Goal: Task Accomplishment & Management: Manage account settings

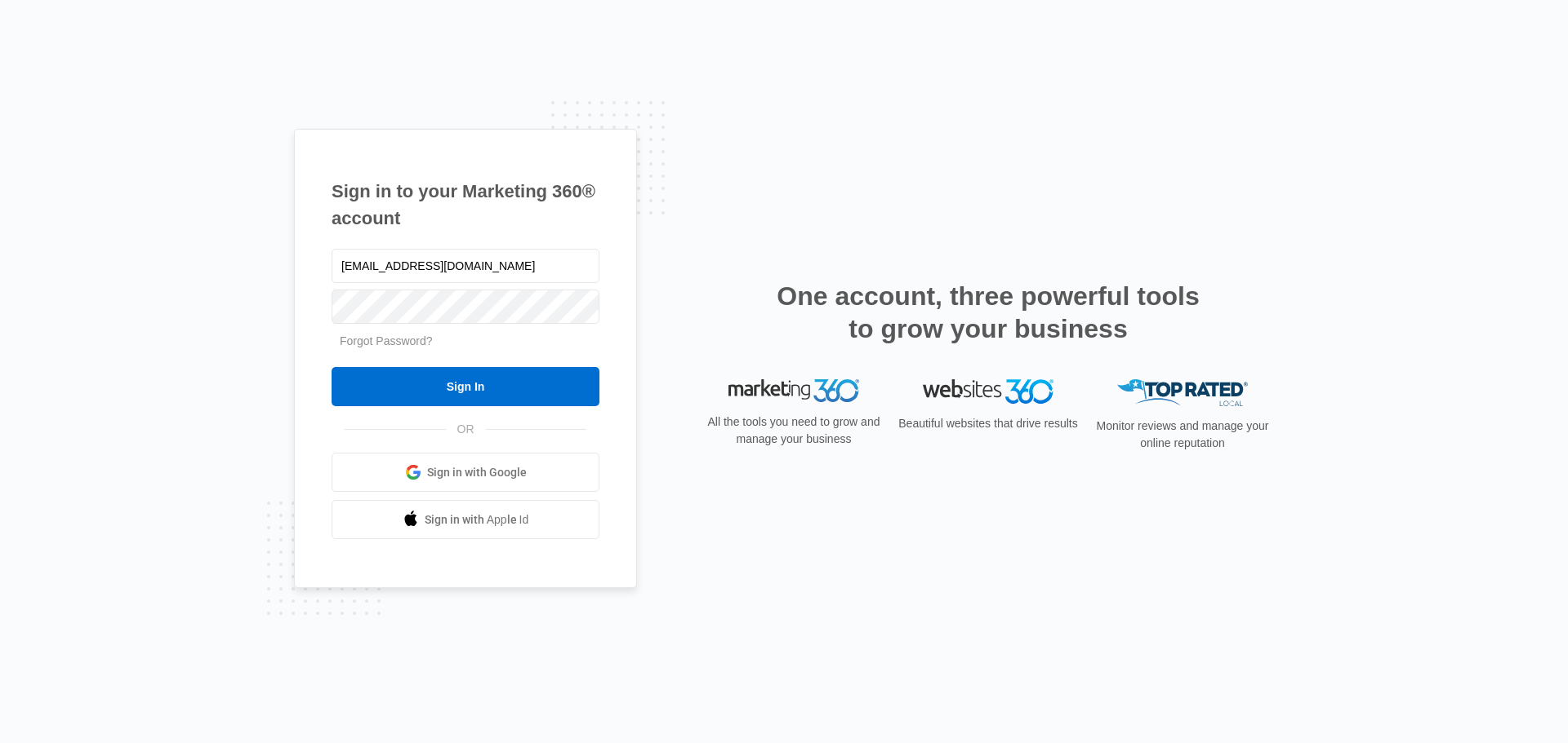
drag, startPoint x: 518, startPoint y: 269, endPoint x: 308, endPoint y: 261, distance: 210.2
click at [308, 261] on div "Sign in to your Marketing 360® account [EMAIL_ADDRESS][DOMAIN_NAME] Forgot Pass…" at bounding box center [466, 359] width 343 height 460
type input "[EMAIL_ADDRESS][DOMAIN_NAME]"
click at [291, 307] on div "Sign in to your Marketing 360® account Jessicamaratinac@icloud.com Forgot Passw…" at bounding box center [784, 371] width 1568 height 743
click at [357, 380] on input "Sign In" at bounding box center [466, 387] width 268 height 40
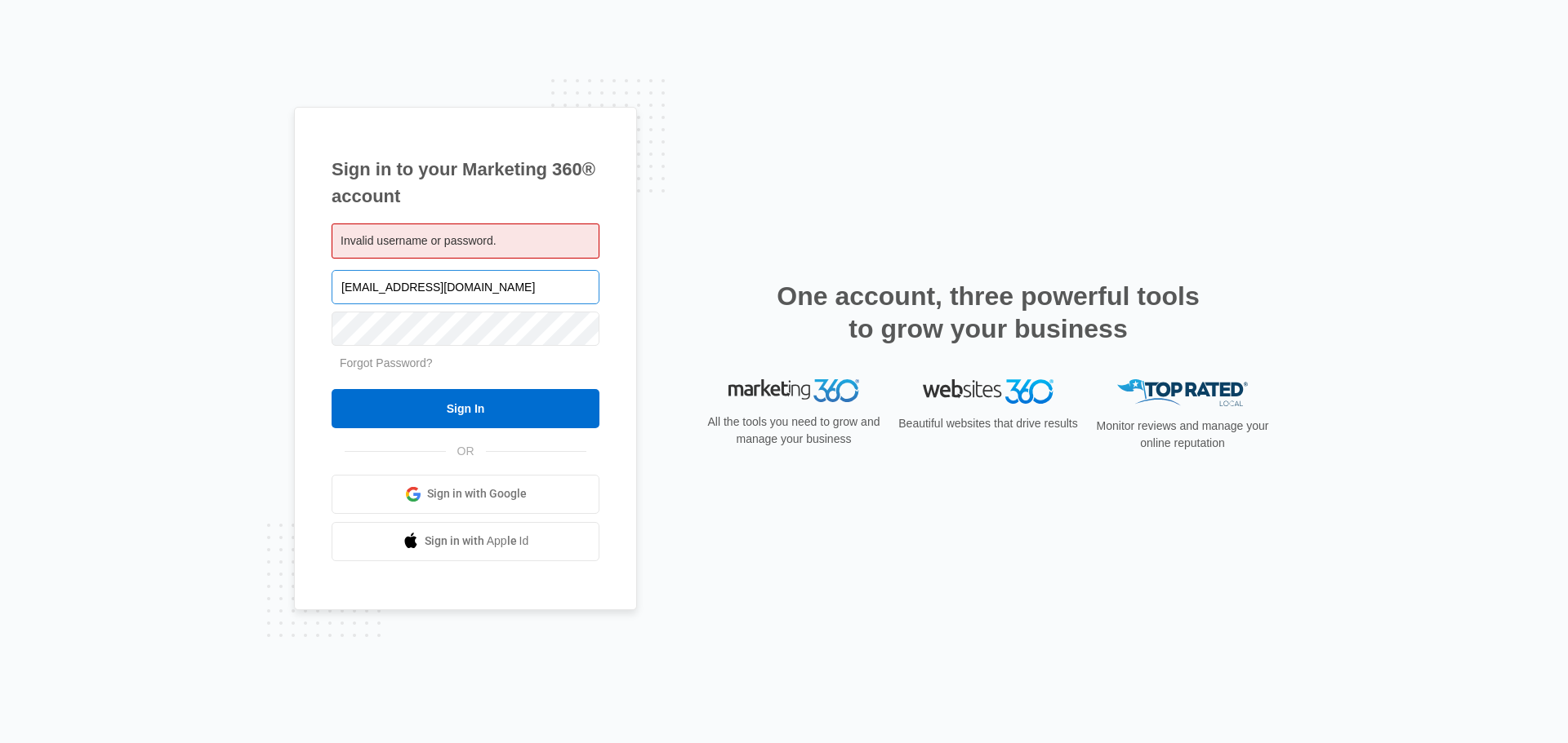
click at [342, 284] on input "[EMAIL_ADDRESS][DOMAIN_NAME]" at bounding box center [466, 287] width 268 height 34
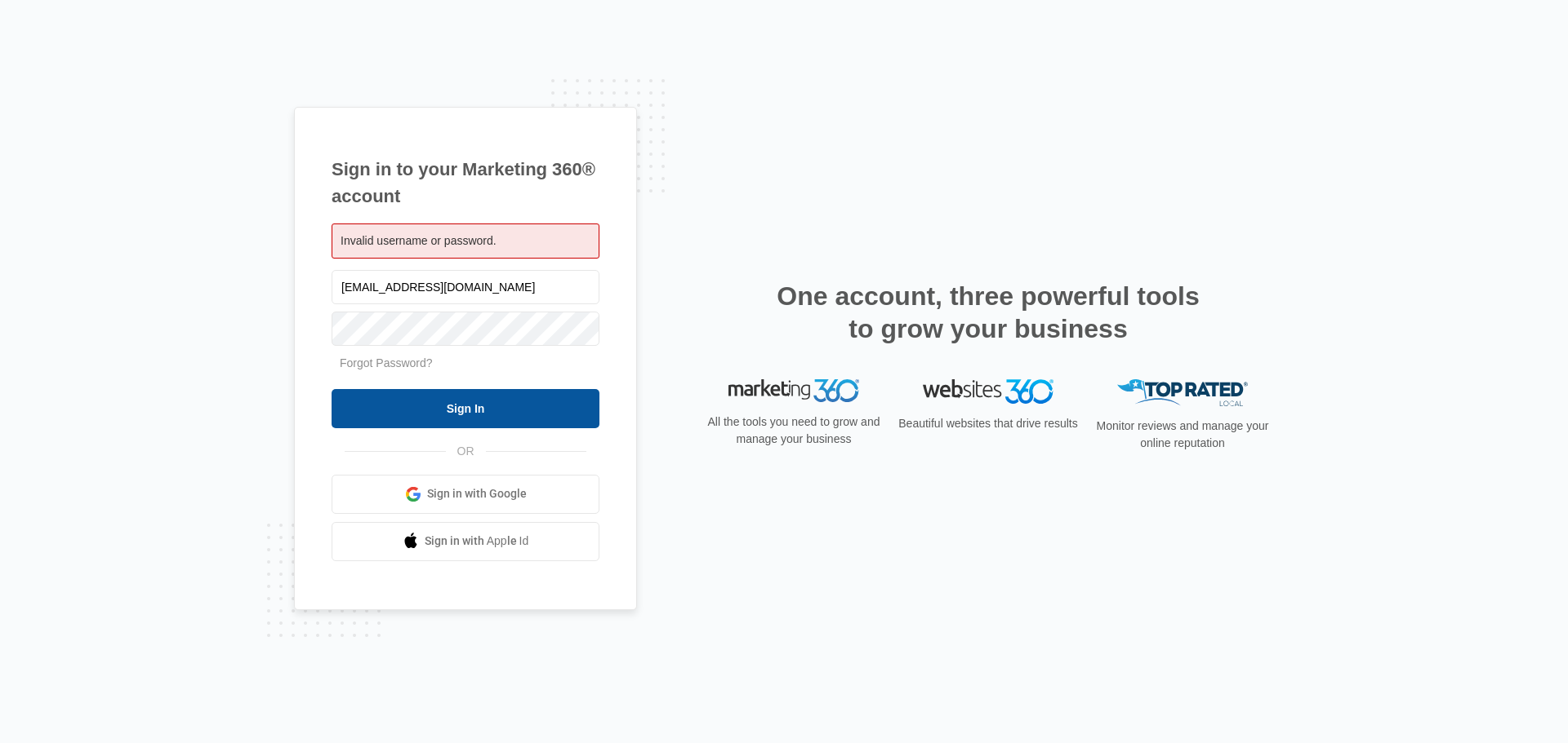
click at [370, 419] on input "Sign In" at bounding box center [466, 409] width 268 height 40
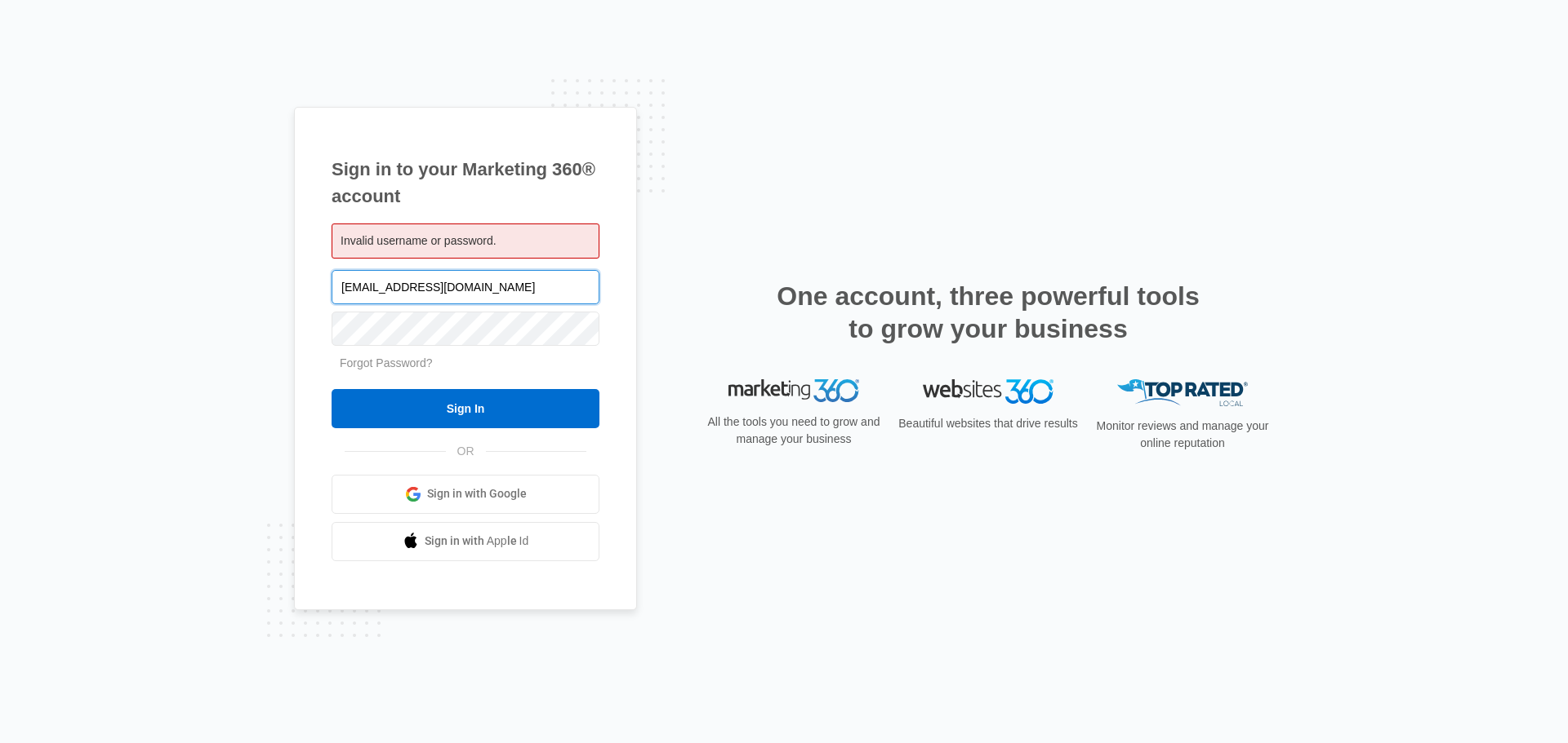
click at [376, 293] on input "[EMAIL_ADDRESS][DOMAIN_NAME]" at bounding box center [466, 287] width 268 height 34
click at [344, 293] on input "[EMAIL_ADDRESS][DOMAIN_NAME]" at bounding box center [466, 287] width 268 height 34
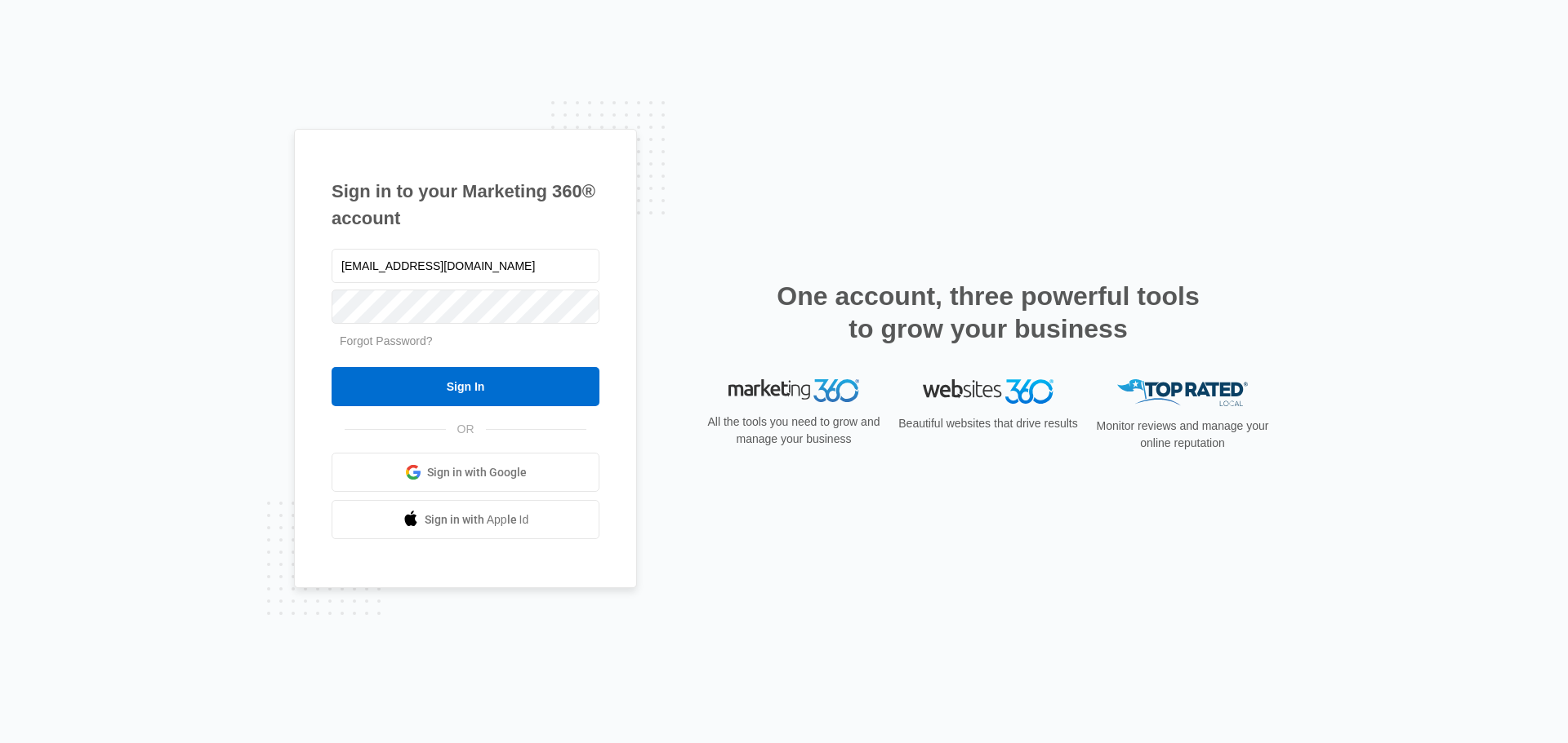
drag, startPoint x: 488, startPoint y: 258, endPoint x: 264, endPoint y: 258, distance: 224.0
click at [264, 258] on div "Sign in to your Marketing 360® account Mobilecalrepair@gmail.com Forgot Passwor…" at bounding box center [784, 371] width 1568 height 743
type input "Jessicamaratinac@icloud.com"
click at [249, 312] on div "Sign in to your Marketing 360® account Jessicamaratinac@icloud.com Forgot Passw…" at bounding box center [784, 371] width 1568 height 743
click at [339, 379] on input "Sign In" at bounding box center [466, 387] width 268 height 40
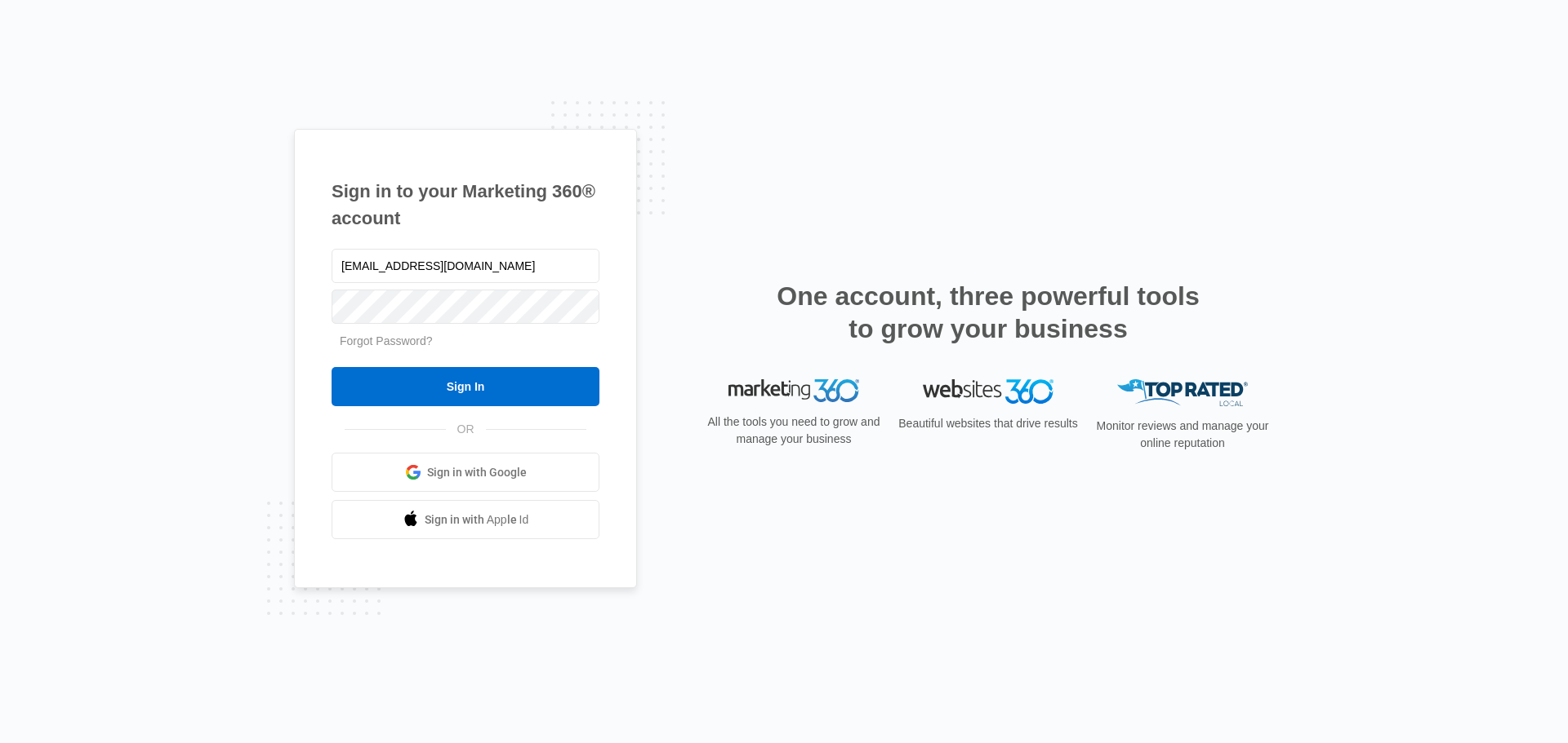
drag, startPoint x: 488, startPoint y: 267, endPoint x: 246, endPoint y: 244, distance: 243.1
click at [246, 244] on div "Sign in to your Marketing 360® account [EMAIL_ADDRESS][DOMAIN_NAME] Forgot Pass…" at bounding box center [784, 371] width 1568 height 743
type input "[EMAIL_ADDRESS][DOMAIN_NAME]"
click at [280, 307] on div "Sign in to your Marketing 360® account [EMAIL_ADDRESS][DOMAIN_NAME] Forgot Pass…" at bounding box center [784, 371] width 1568 height 743
click at [368, 385] on input "Sign In" at bounding box center [466, 387] width 268 height 40
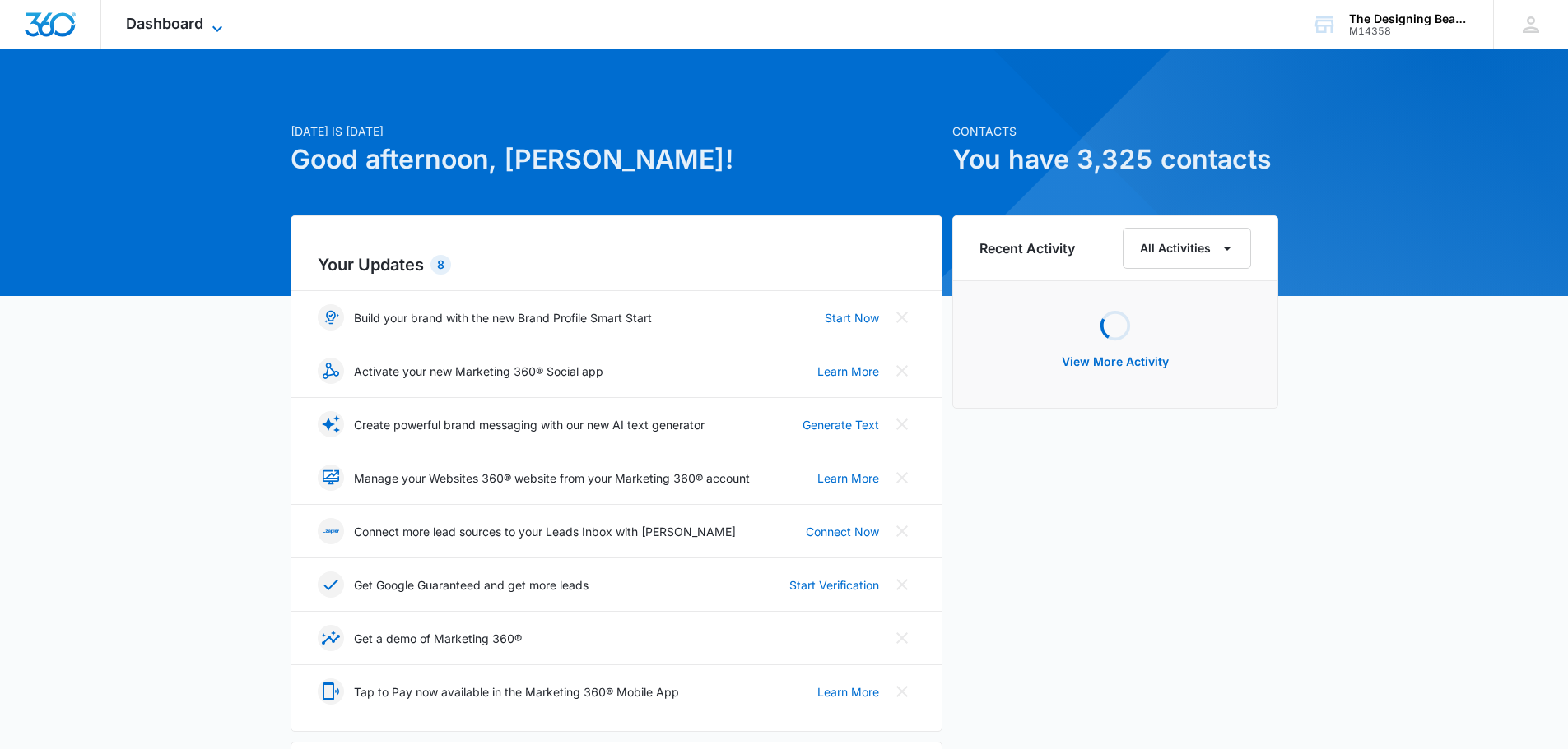
click at [181, 17] on span "Dashboard" at bounding box center [164, 24] width 77 height 17
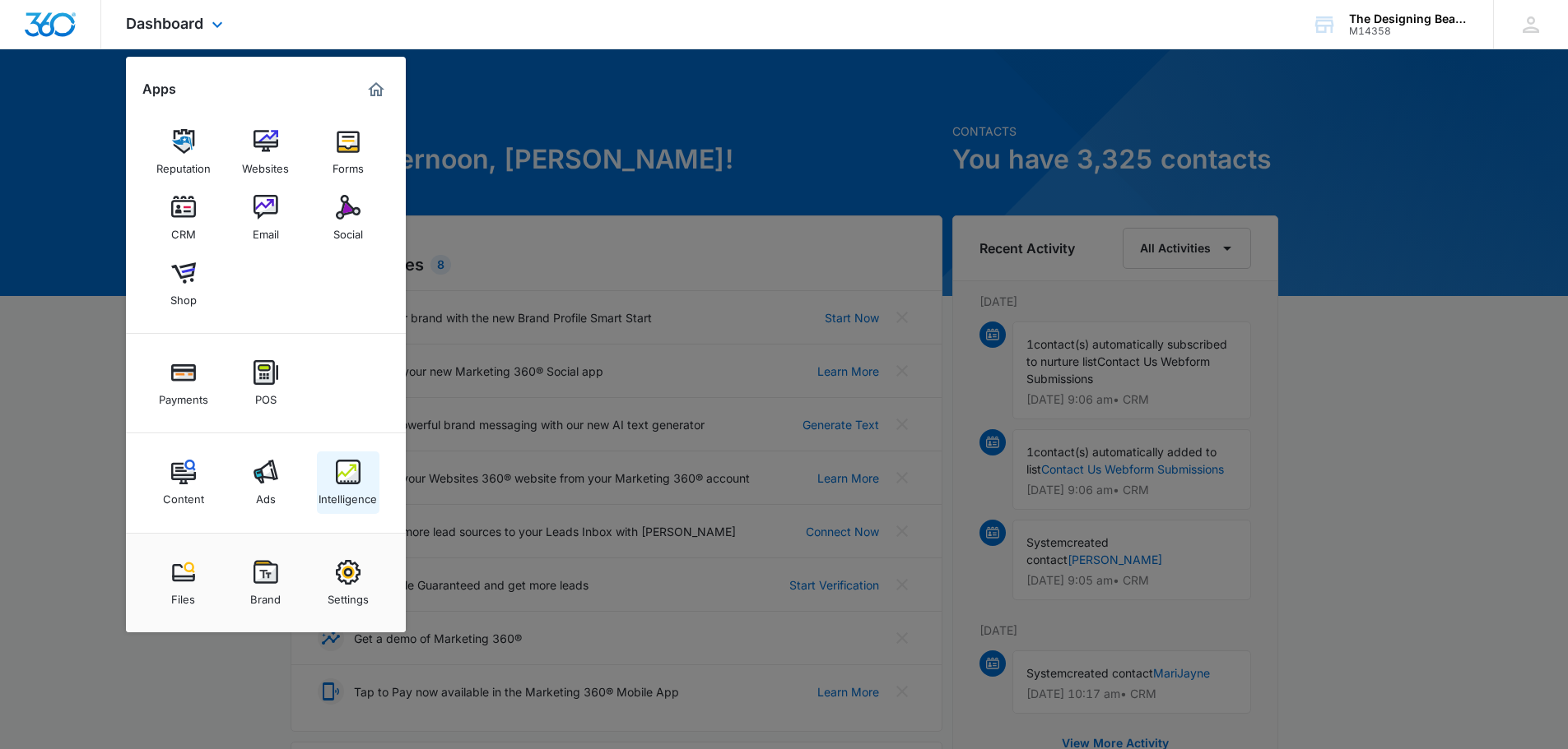
click at [350, 478] on img at bounding box center [349, 472] width 25 height 25
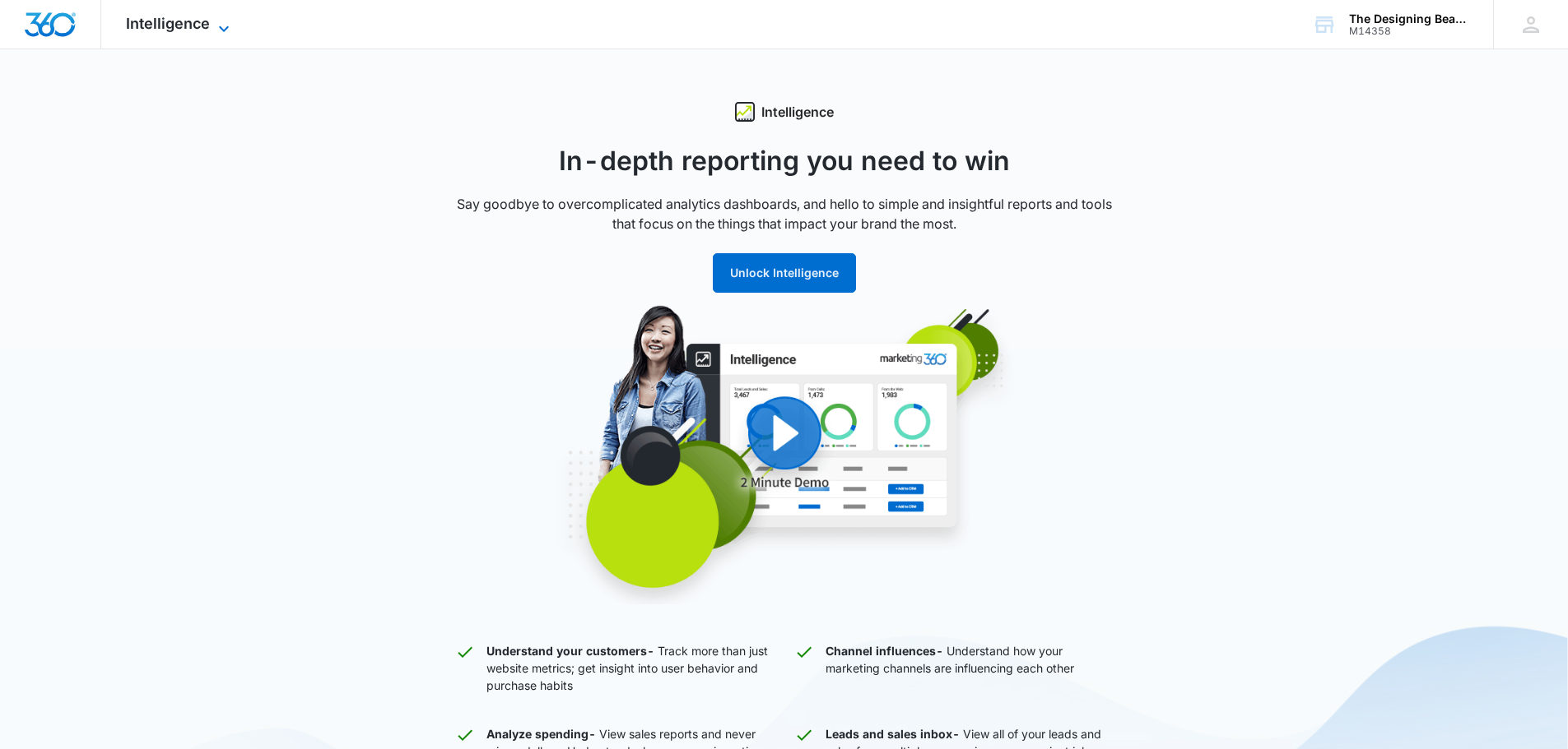
click at [217, 34] on icon at bounding box center [223, 28] width 20 height 20
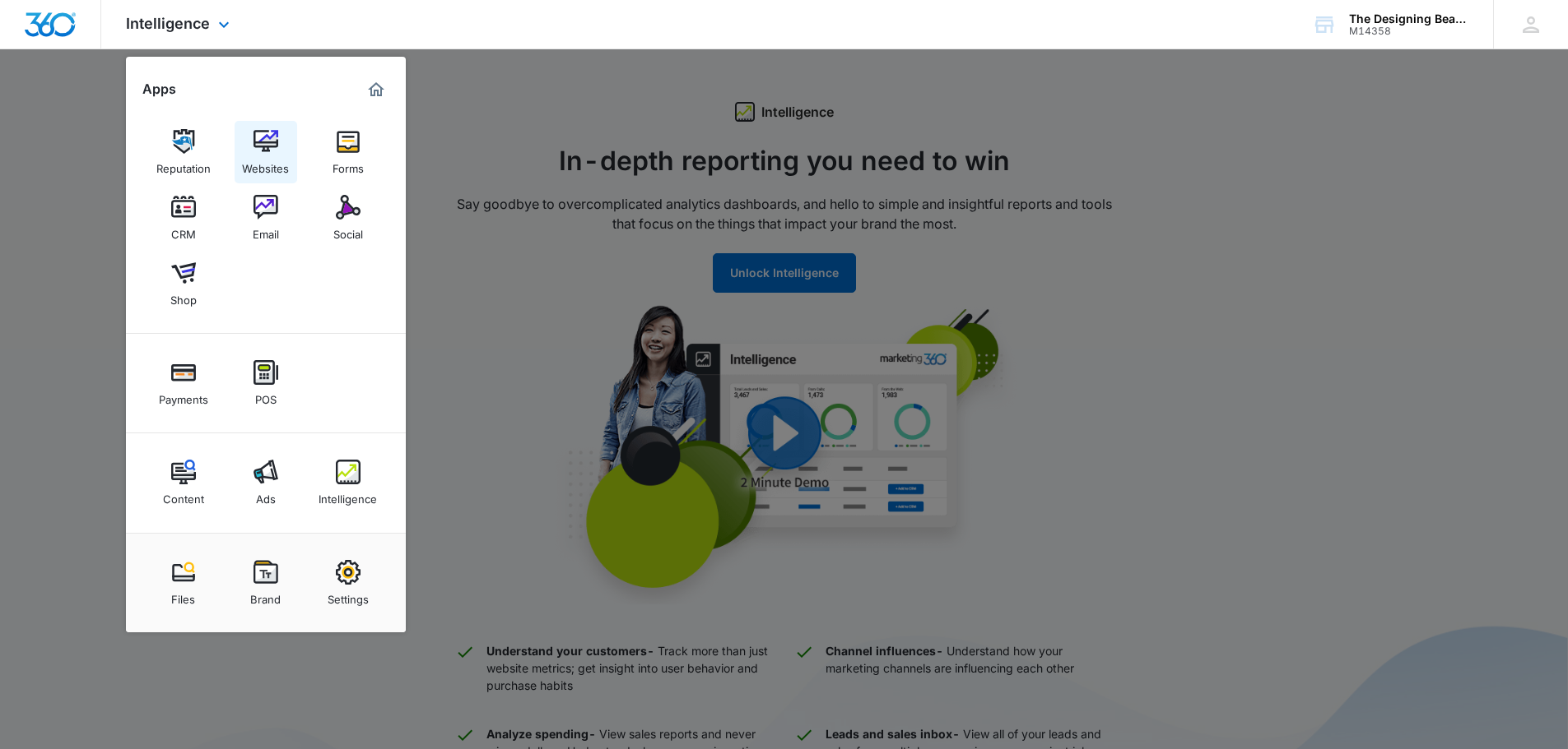
click at [272, 156] on div "Websites" at bounding box center [265, 164] width 47 height 22
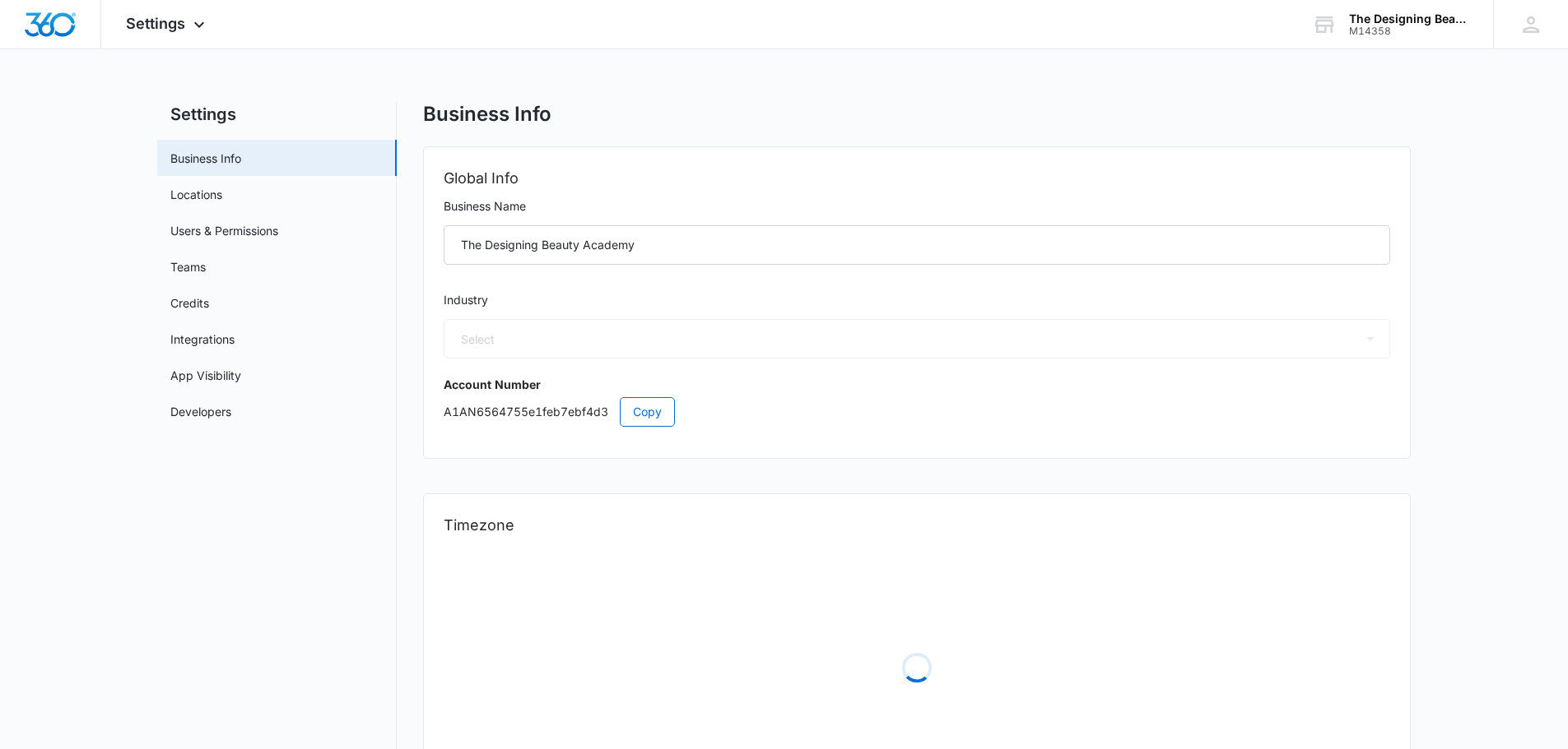
select select "33"
select select "US"
select select "America/[GEOGRAPHIC_DATA]"
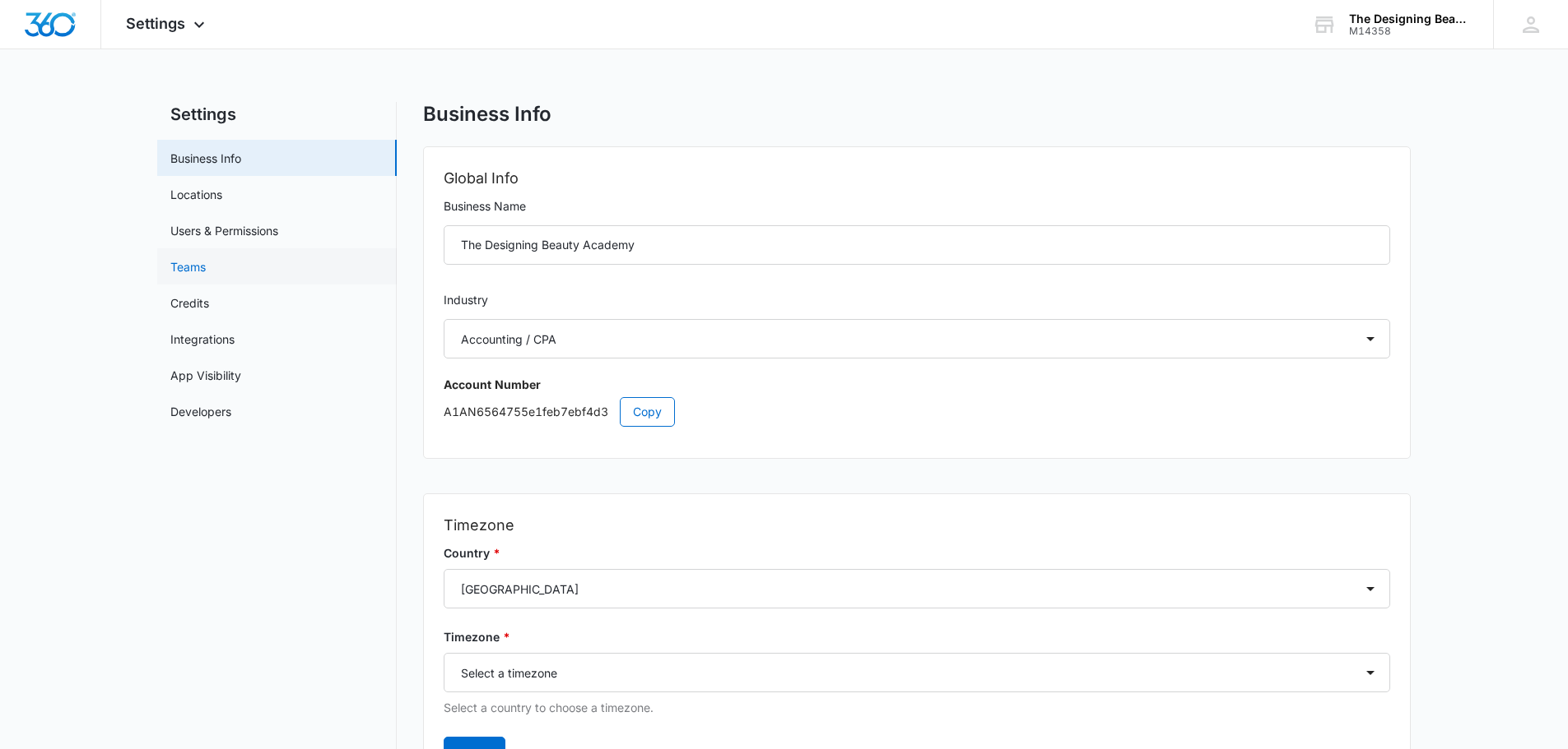
click at [206, 269] on link "Teams" at bounding box center [187, 267] width 35 height 17
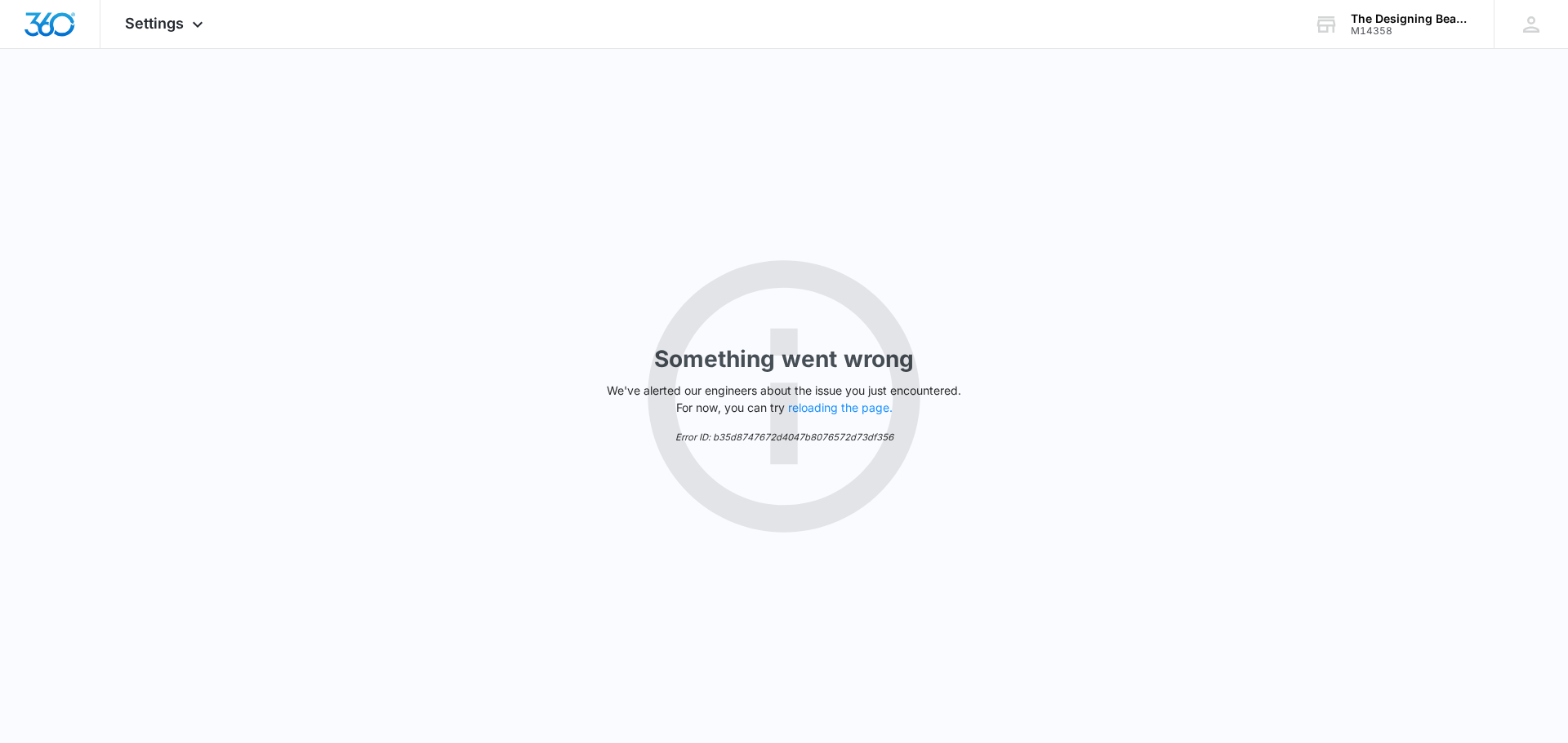
click at [225, 234] on div "Something went wrong We've alerted our engineers about the issue you just encou…" at bounding box center [784, 396] width 1568 height 694
click at [161, 40] on div "Settings Apps Reputation Websites Forms CRM Email Social Shop Payments POS Cont…" at bounding box center [166, 24] width 131 height 48
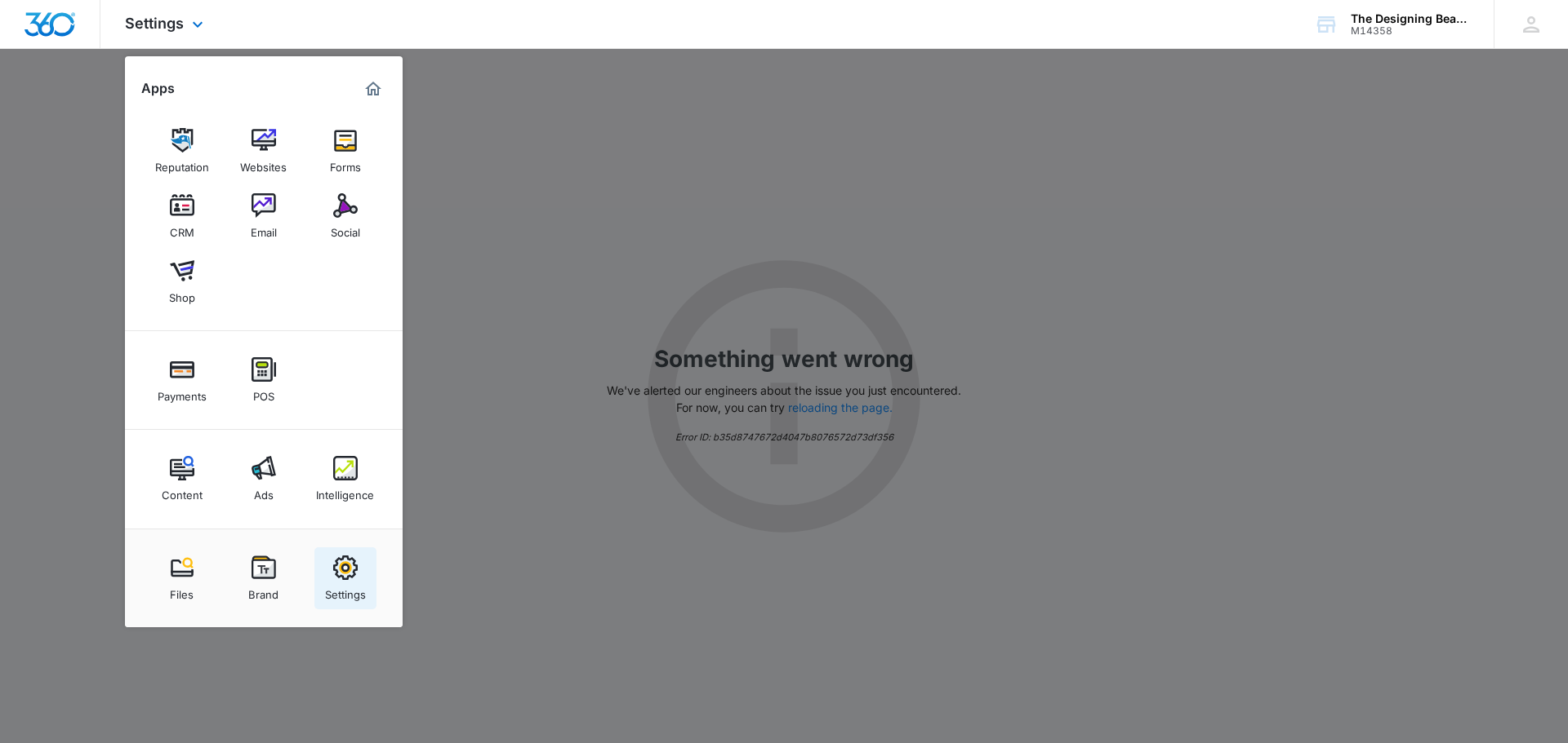
click at [334, 571] on img at bounding box center [346, 568] width 24 height 24
select select "33"
select select "US"
select select "America/[GEOGRAPHIC_DATA]"
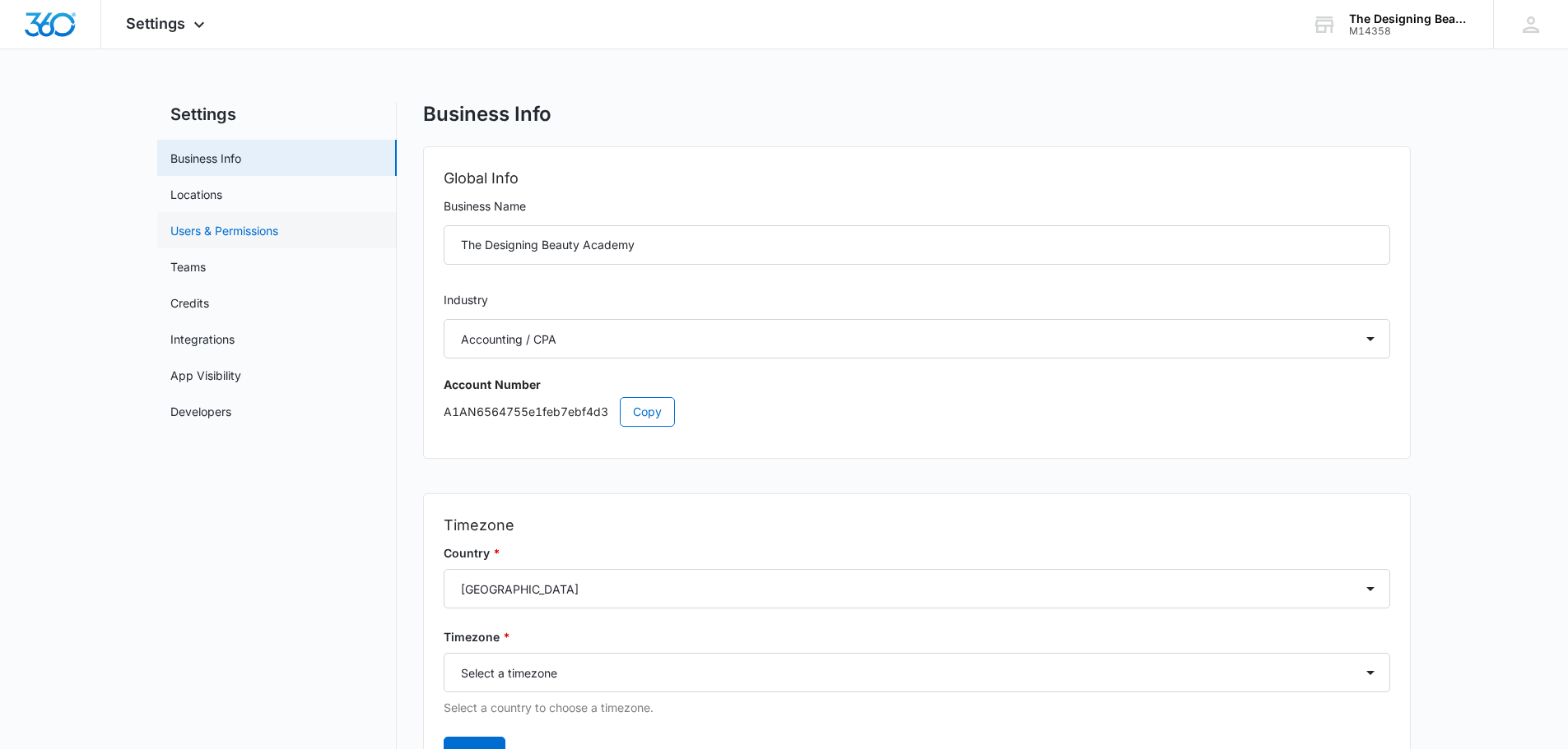
click at [218, 232] on link "Users & Permissions" at bounding box center [224, 231] width 108 height 17
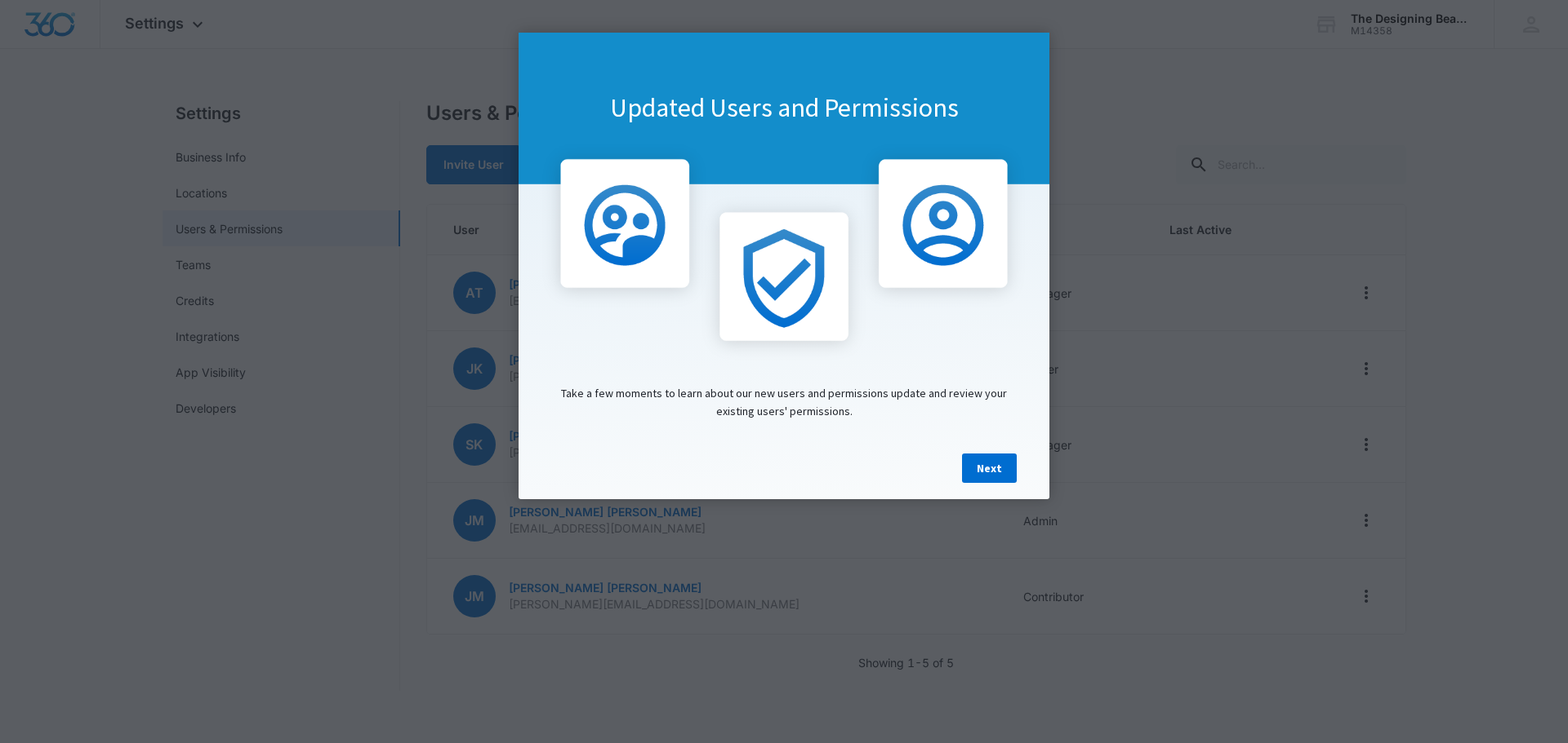
click at [1154, 121] on appcues "Updated Users and Permissions Take a few moments to learn about our new users a…" at bounding box center [784, 371] width 1568 height 743
click at [997, 483] on link "Next" at bounding box center [989, 468] width 55 height 29
